Goal: Transaction & Acquisition: Purchase product/service

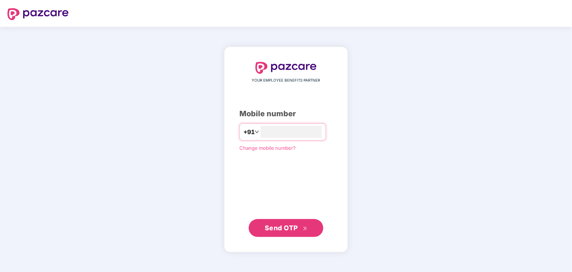
type input "**********"
click at [283, 224] on span "Send OTP" at bounding box center [281, 228] width 33 height 8
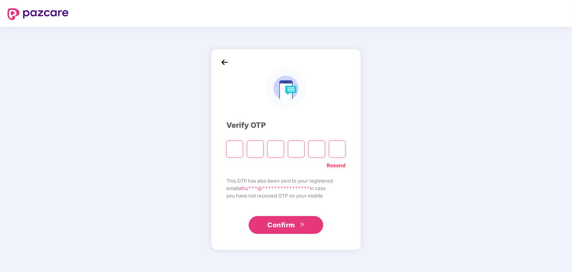
type input "*"
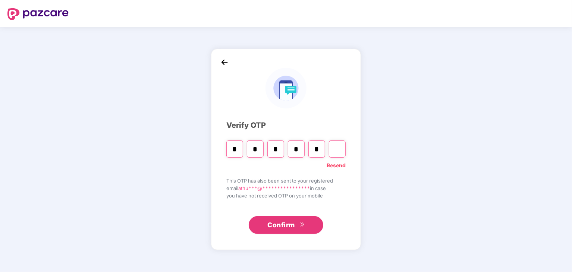
type input "*"
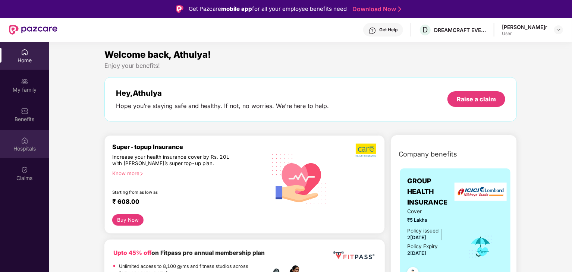
click at [29, 135] on div "Hospitals" at bounding box center [24, 144] width 49 height 28
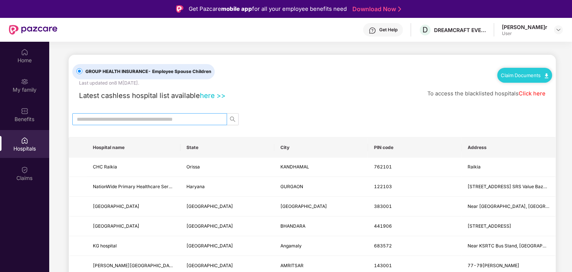
click at [133, 123] on span at bounding box center [149, 119] width 155 height 12
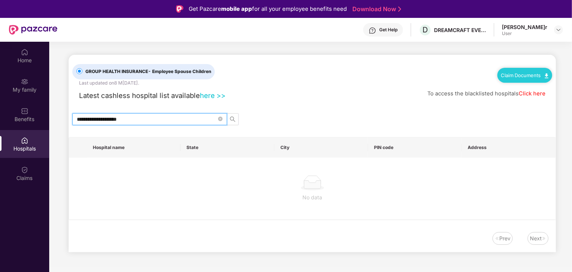
drag, startPoint x: 134, startPoint y: 122, endPoint x: 92, endPoint y: 119, distance: 42.3
click at [92, 119] on input "**********" at bounding box center [147, 119] width 140 height 8
type input "**********"
click at [222, 121] on span at bounding box center [220, 119] width 4 height 7
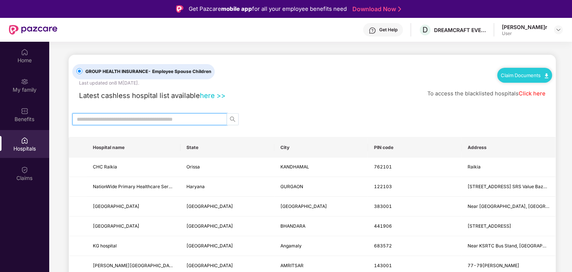
click at [231, 118] on icon "search" at bounding box center [233, 119] width 6 height 6
click at [194, 116] on input "text" at bounding box center [147, 119] width 140 height 8
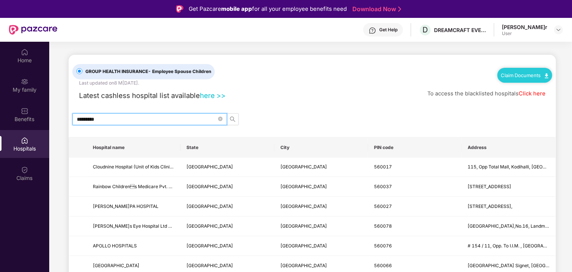
type input "*********"
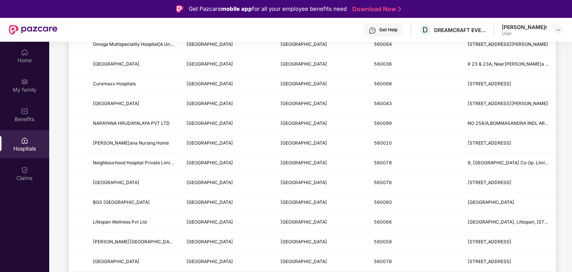
scroll to position [874, 0]
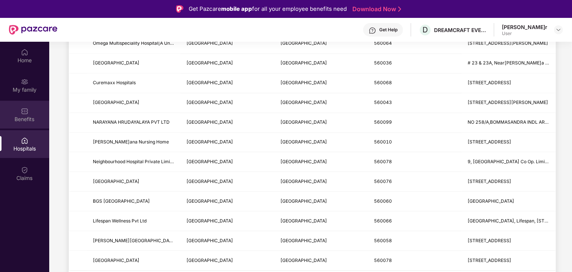
click at [30, 116] on div "Benefits" at bounding box center [24, 119] width 49 height 7
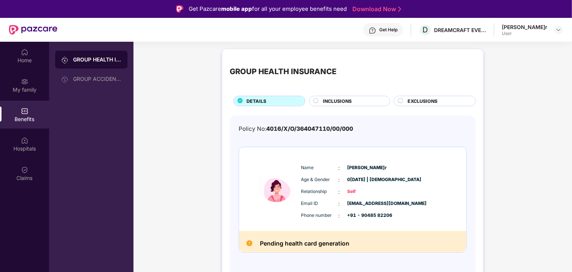
scroll to position [37, 0]
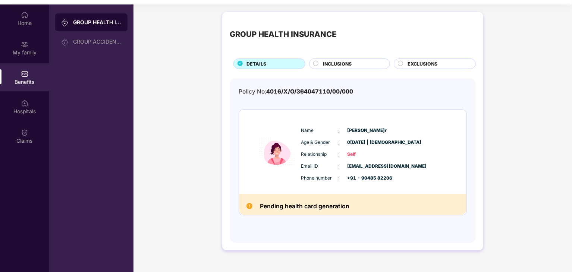
click at [250, 205] on img at bounding box center [250, 206] width 6 height 6
click at [312, 62] on div "INCLUSIONS" at bounding box center [349, 64] width 81 height 10
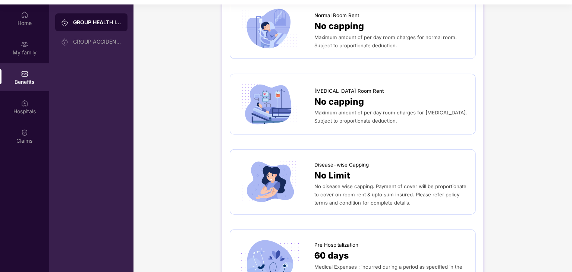
scroll to position [0, 0]
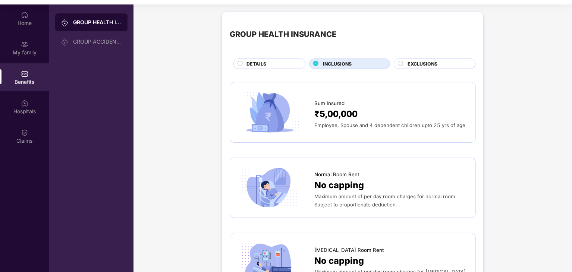
click at [404, 66] on div "EXCLUSIONS" at bounding box center [438, 64] width 68 height 8
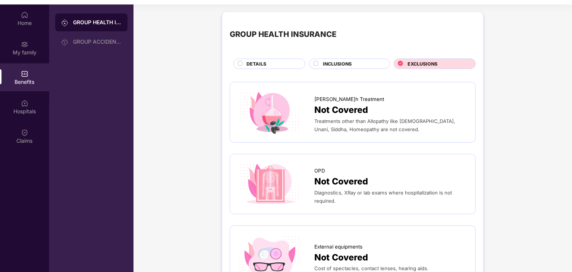
click at [266, 66] on div "DETAILS" at bounding box center [272, 64] width 59 height 8
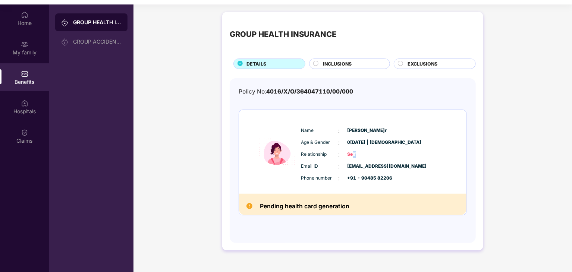
drag, startPoint x: 352, startPoint y: 153, endPoint x: 357, endPoint y: 157, distance: 6.1
click at [357, 157] on span "Self" at bounding box center [366, 154] width 37 height 7
click at [367, 151] on div "Relationship : Self" at bounding box center [375, 155] width 148 height 8
click at [420, 202] on div "Pending health card generation" at bounding box center [353, 204] width 228 height 21
click at [357, 204] on div "Pending health card generation" at bounding box center [353, 204] width 228 height 21
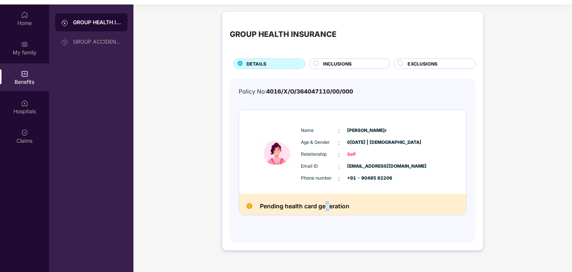
drag, startPoint x: 328, startPoint y: 209, endPoint x: 310, endPoint y: 209, distance: 17.2
click at [319, 209] on h2 "Pending health card generation" at bounding box center [305, 206] width 90 height 10
click at [247, 208] on img at bounding box center [250, 206] width 6 height 6
click at [17, 77] on div "Benefits" at bounding box center [24, 77] width 49 height 28
click at [15, 140] on div "Claims" at bounding box center [24, 140] width 49 height 7
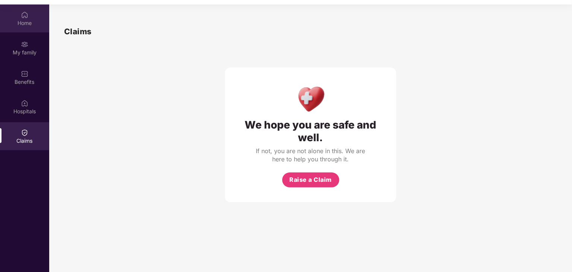
click at [22, 17] on img at bounding box center [24, 14] width 7 height 7
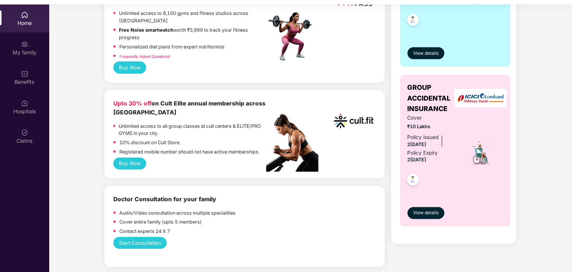
scroll to position [187, 0]
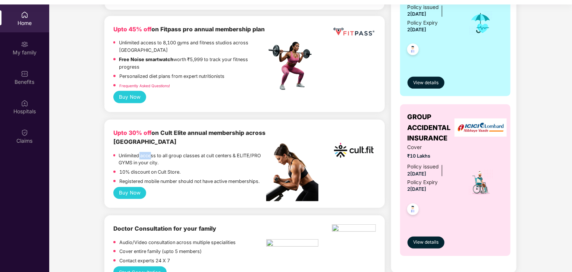
drag, startPoint x: 140, startPoint y: 159, endPoint x: 152, endPoint y: 159, distance: 11.9
click at [152, 159] on p "Unlimited access to all group classes at cult centers & ELITE/PRO GYMS in your …" at bounding box center [193, 159] width 148 height 15
click at [197, 163] on p "Unlimited access to all group classes at cult centers & ELITE/PRO GYMS in your …" at bounding box center [193, 159] width 148 height 15
drag, startPoint x: 165, startPoint y: 154, endPoint x: 212, endPoint y: 166, distance: 48.5
click at [212, 166] on p "Unlimited access to all group classes at cult centers & ELITE/PRO GYMS in your …" at bounding box center [193, 159] width 148 height 15
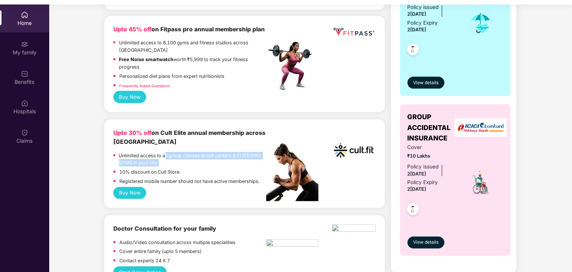
click at [196, 166] on p "Unlimited access to all group classes at cult centers & ELITE/PRO GYMS in your …" at bounding box center [193, 159] width 148 height 15
click at [116, 156] on div "Unlimited access to all group classes at cult centers & ELITE/PRO GYMS in your …" at bounding box center [189, 160] width 153 height 17
click at [135, 193] on button "Buy Now" at bounding box center [129, 193] width 33 height 12
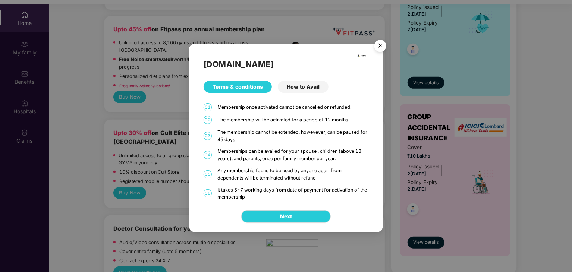
scroll to position [42, 0]
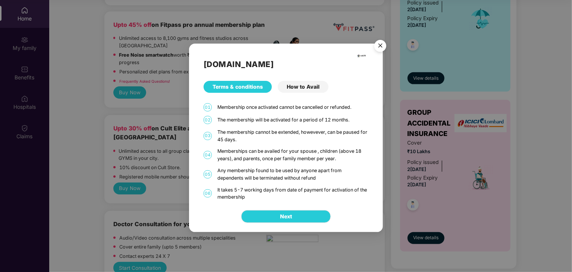
click at [303, 88] on div "How to Avail" at bounding box center [303, 87] width 51 height 12
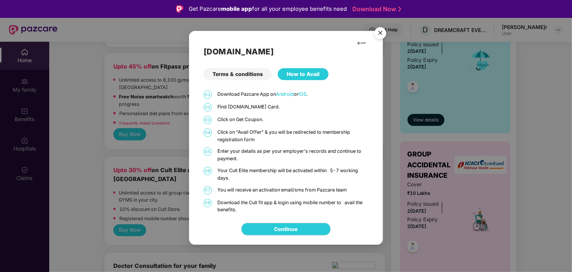
scroll to position [37, 0]
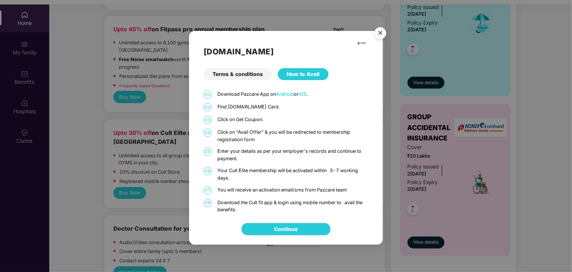
click at [239, 109] on p "Find [DOMAIN_NAME] Card." at bounding box center [292, 106] width 151 height 7
click at [298, 227] on link "Continue" at bounding box center [287, 229] width 24 height 8
